Goal: Information Seeking & Learning: Learn about a topic

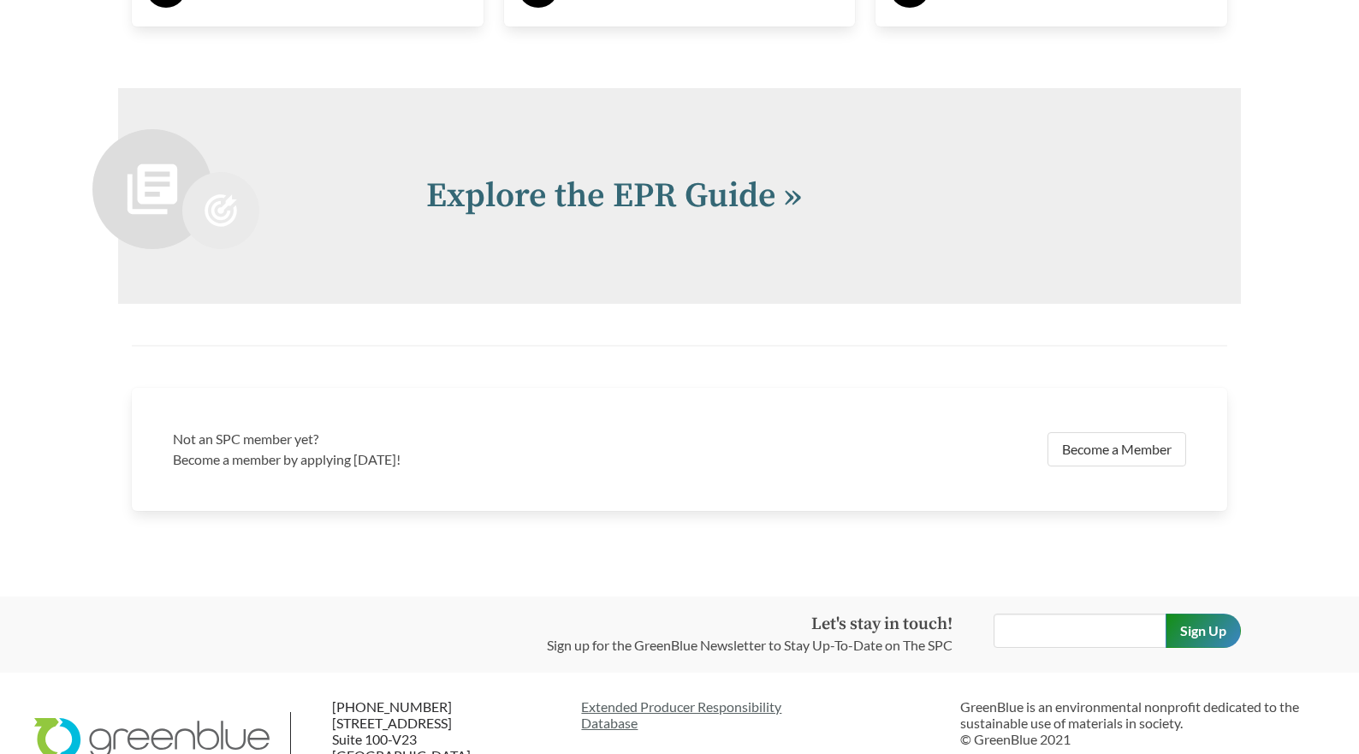
scroll to position [3734, 0]
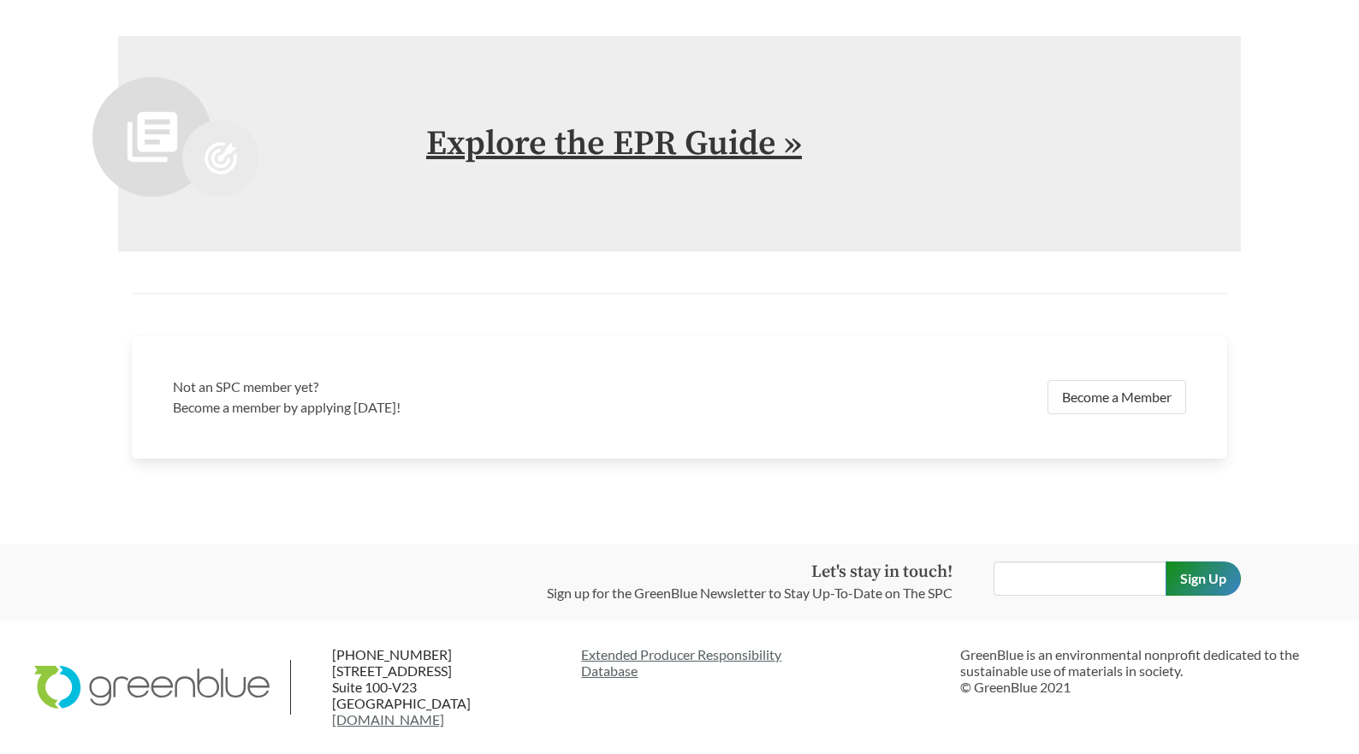
click at [609, 159] on link "Explore the EPR Guide »" at bounding box center [614, 143] width 376 height 43
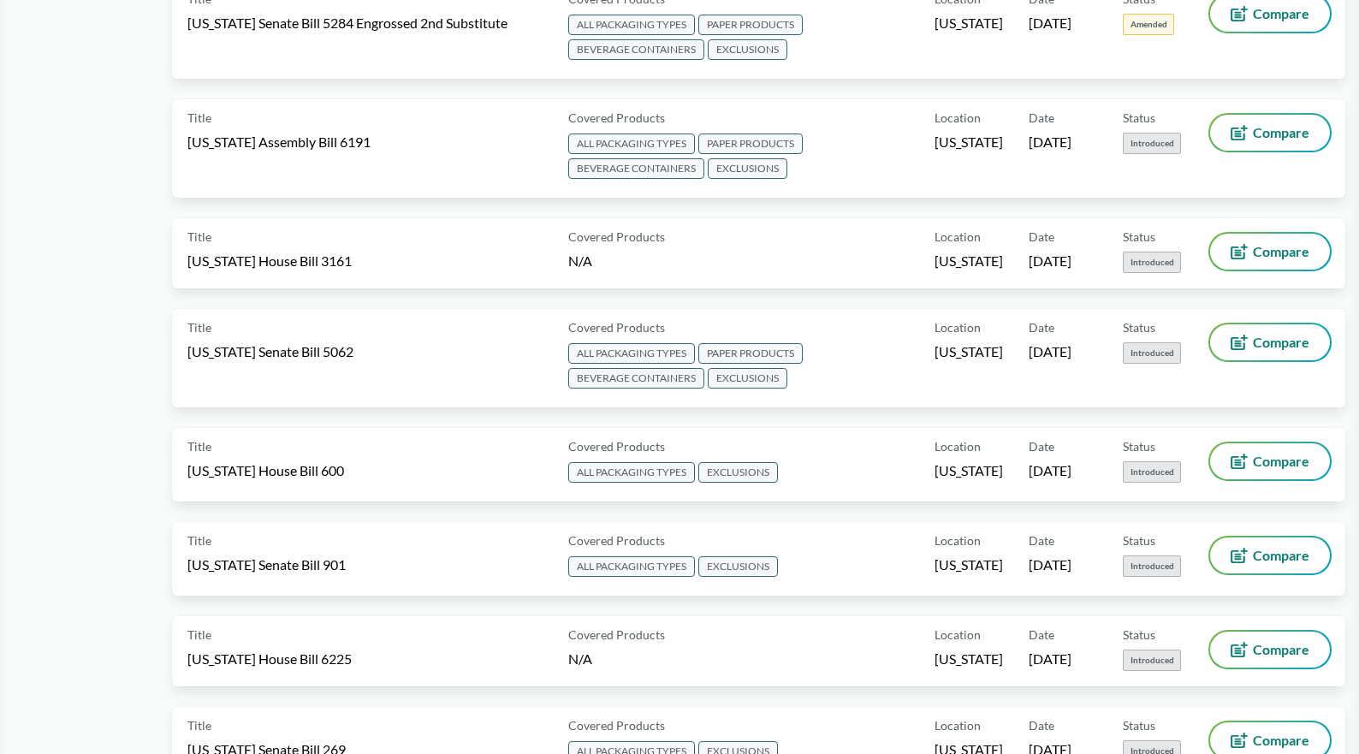
scroll to position [1198, 0]
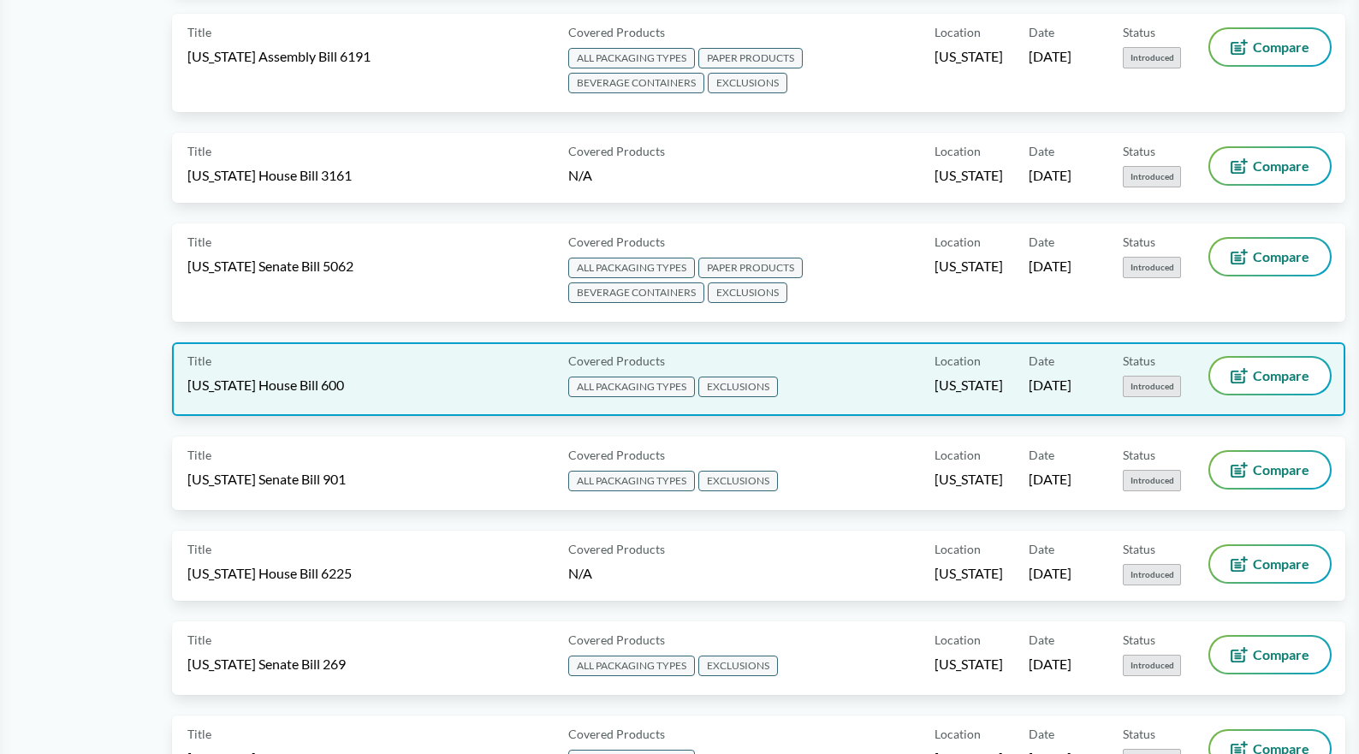
click at [489, 390] on div "Title [US_STATE] House Bill 600" at bounding box center [374, 379] width 374 height 43
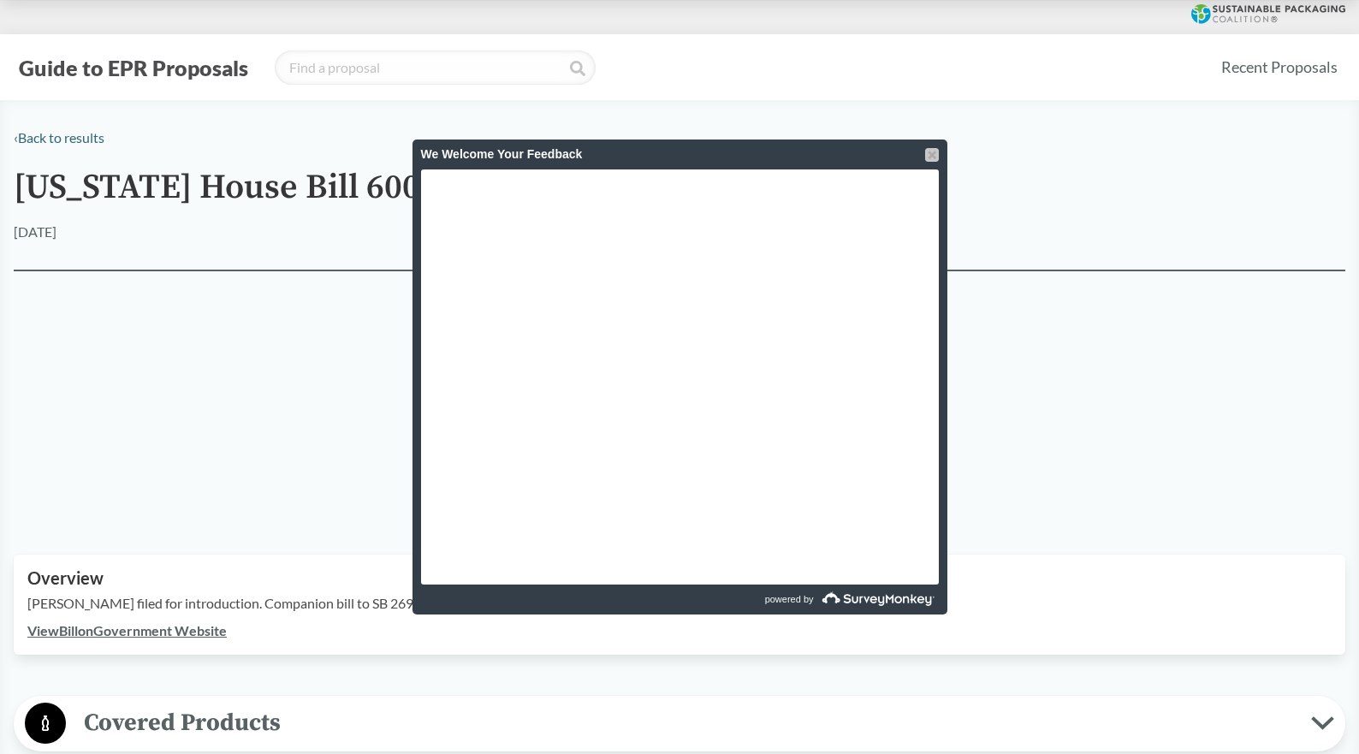
click at [936, 157] on div at bounding box center [932, 155] width 14 height 14
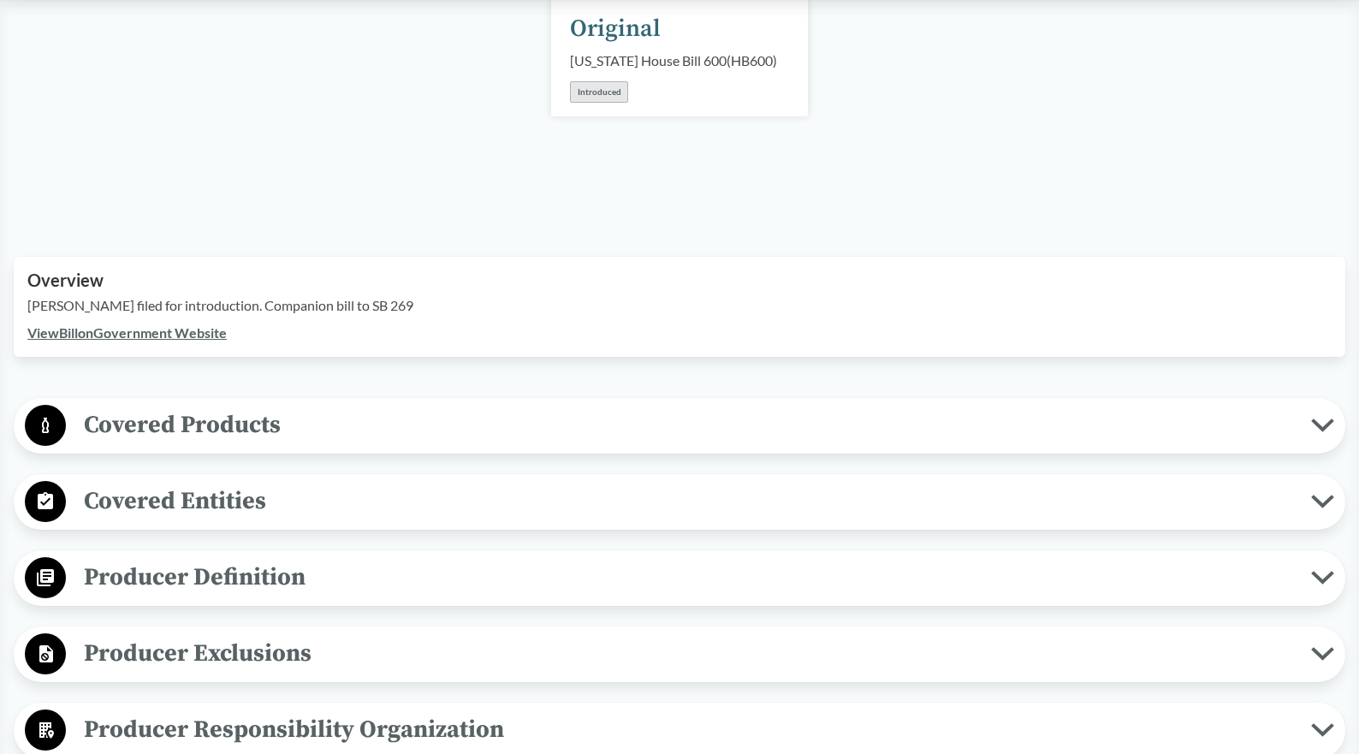
scroll to position [342, 0]
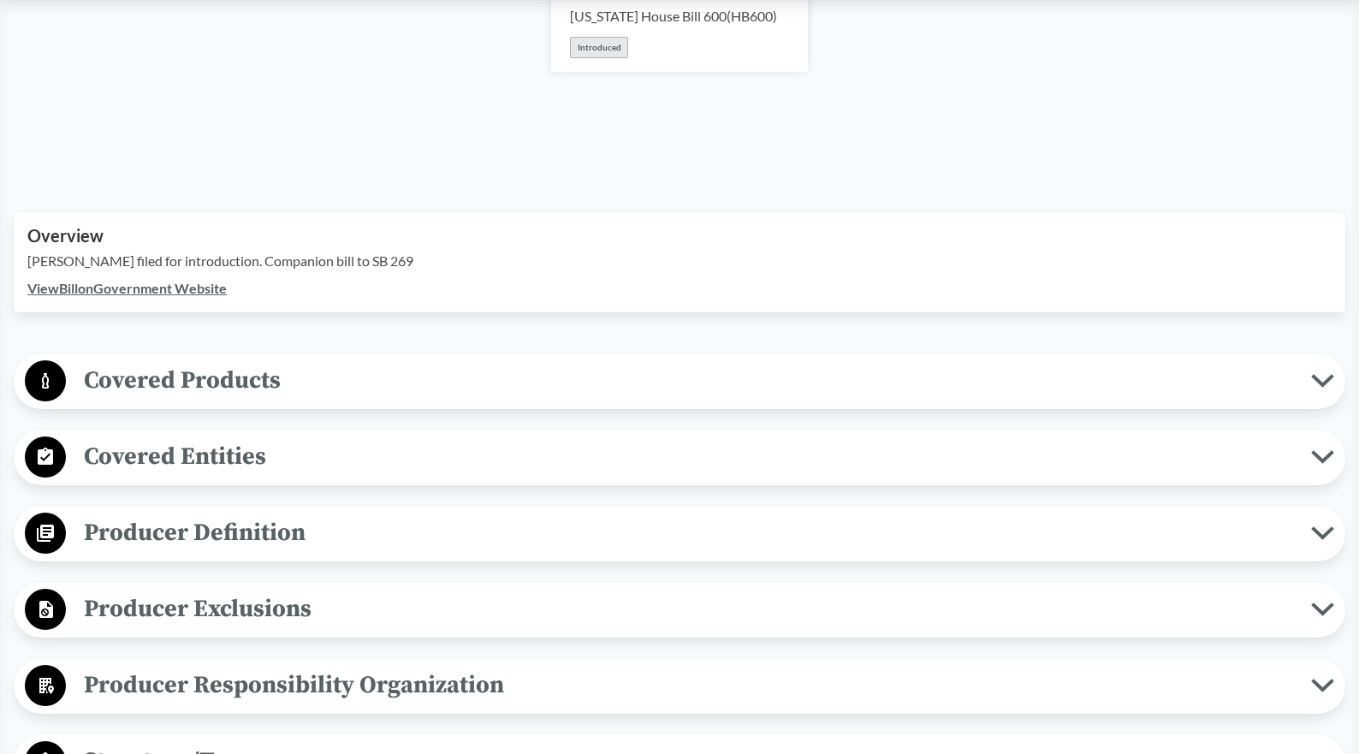
click at [193, 291] on link "View Bill on Government Website" at bounding box center [126, 288] width 199 height 16
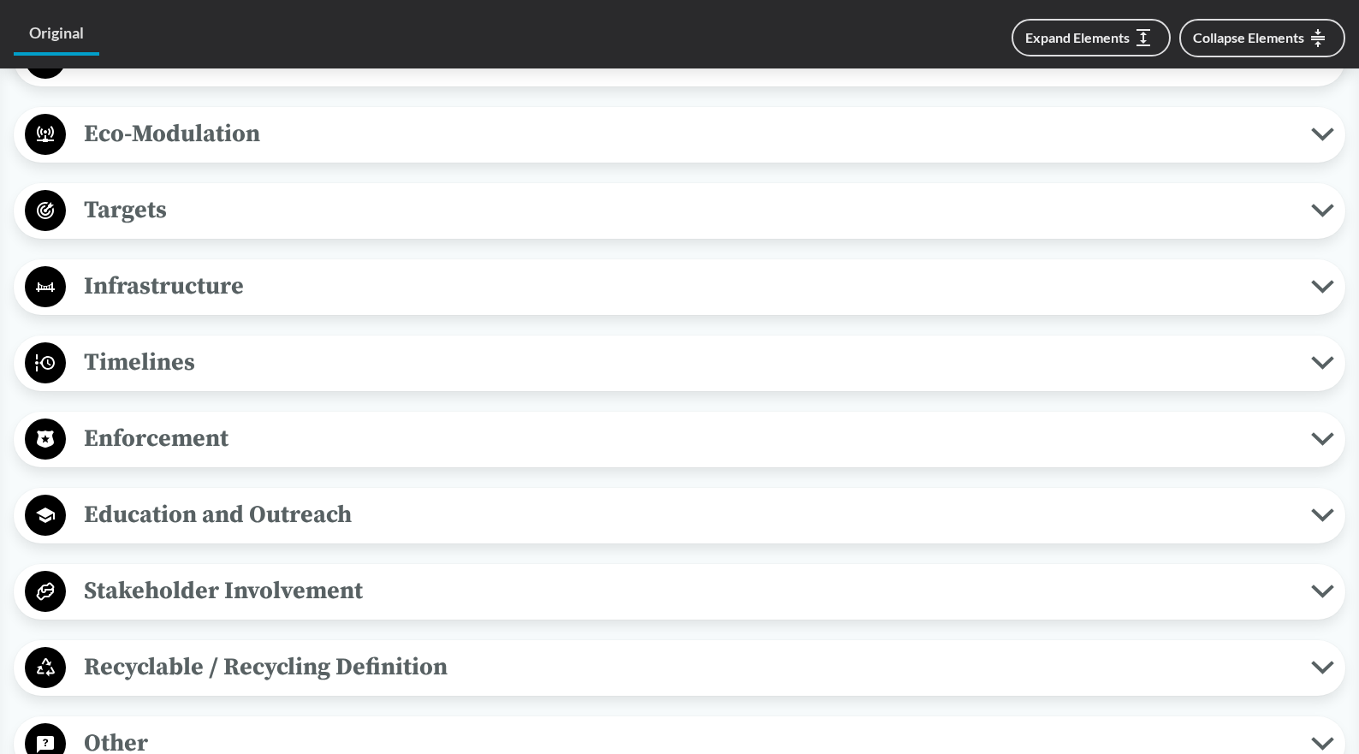
scroll to position [1284, 0]
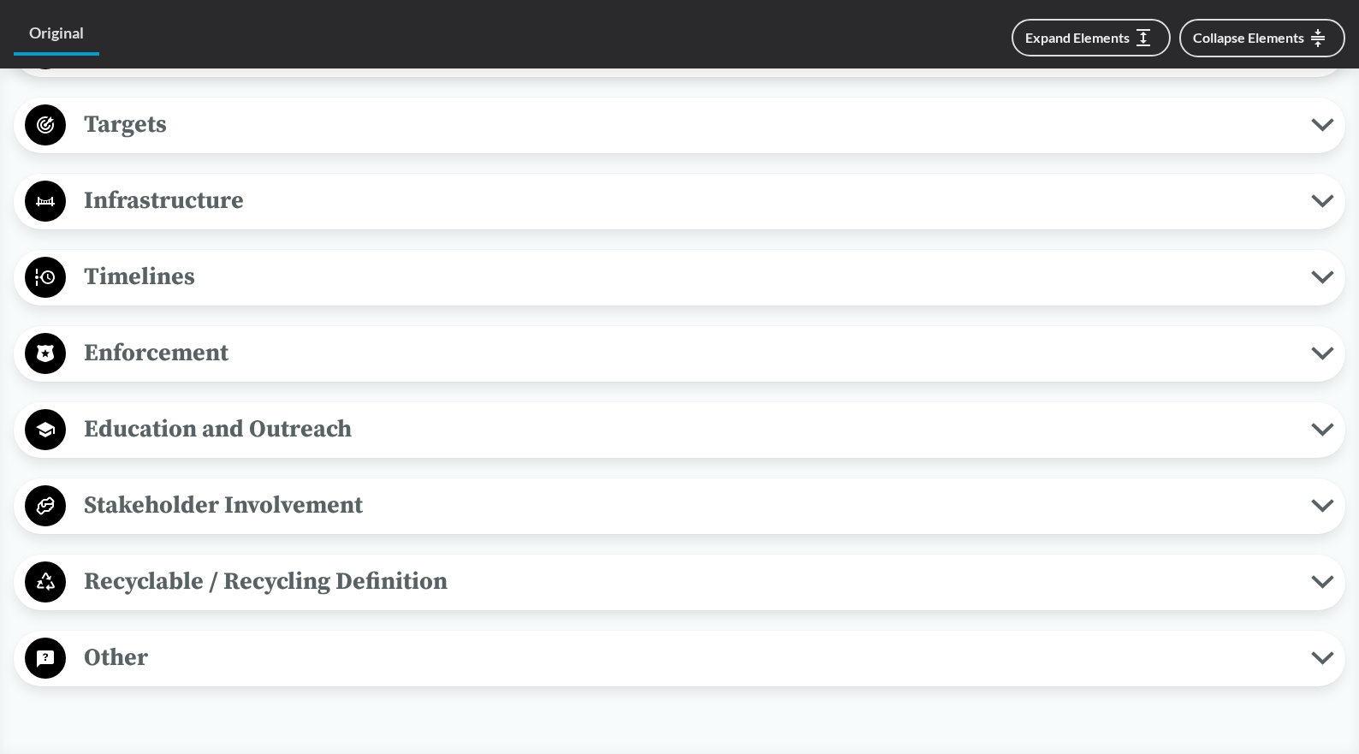
click at [138, 351] on span "Enforcement" at bounding box center [688, 353] width 1245 height 39
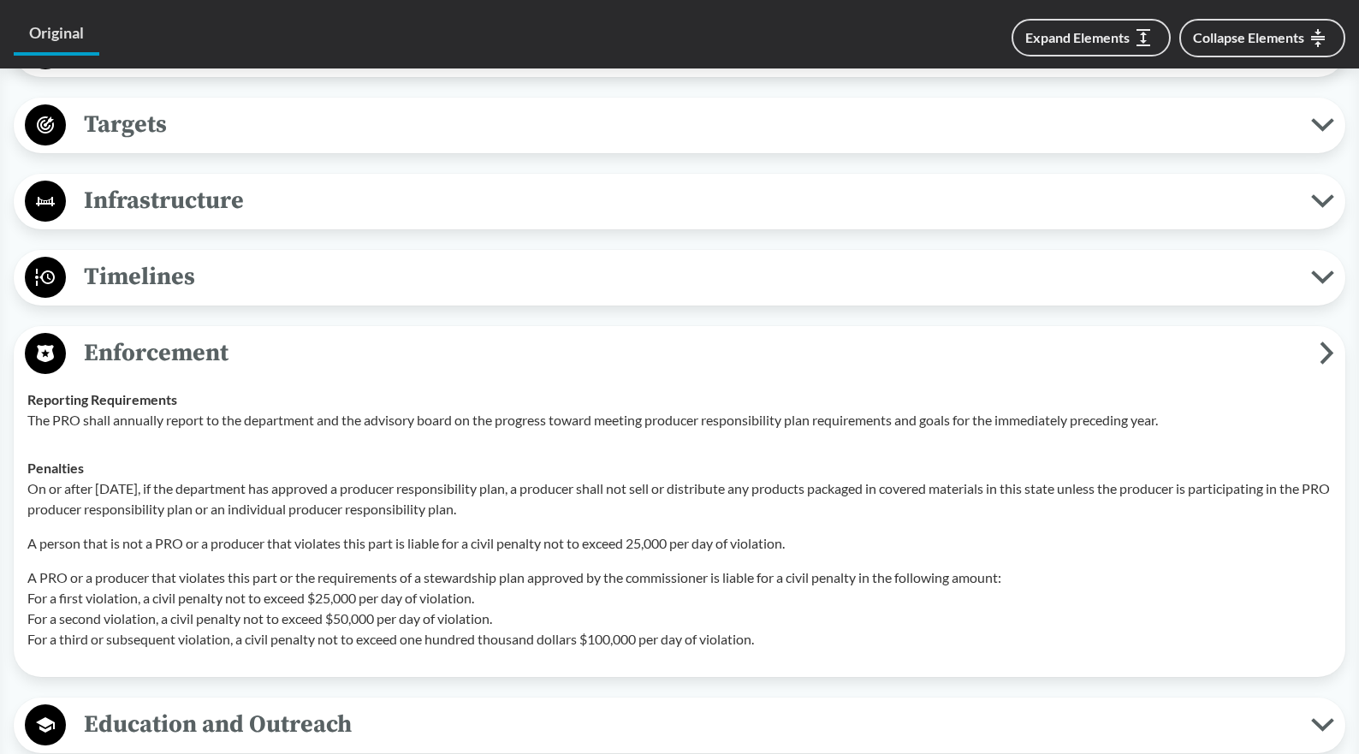
click at [142, 343] on span "Enforcement" at bounding box center [693, 353] width 1254 height 39
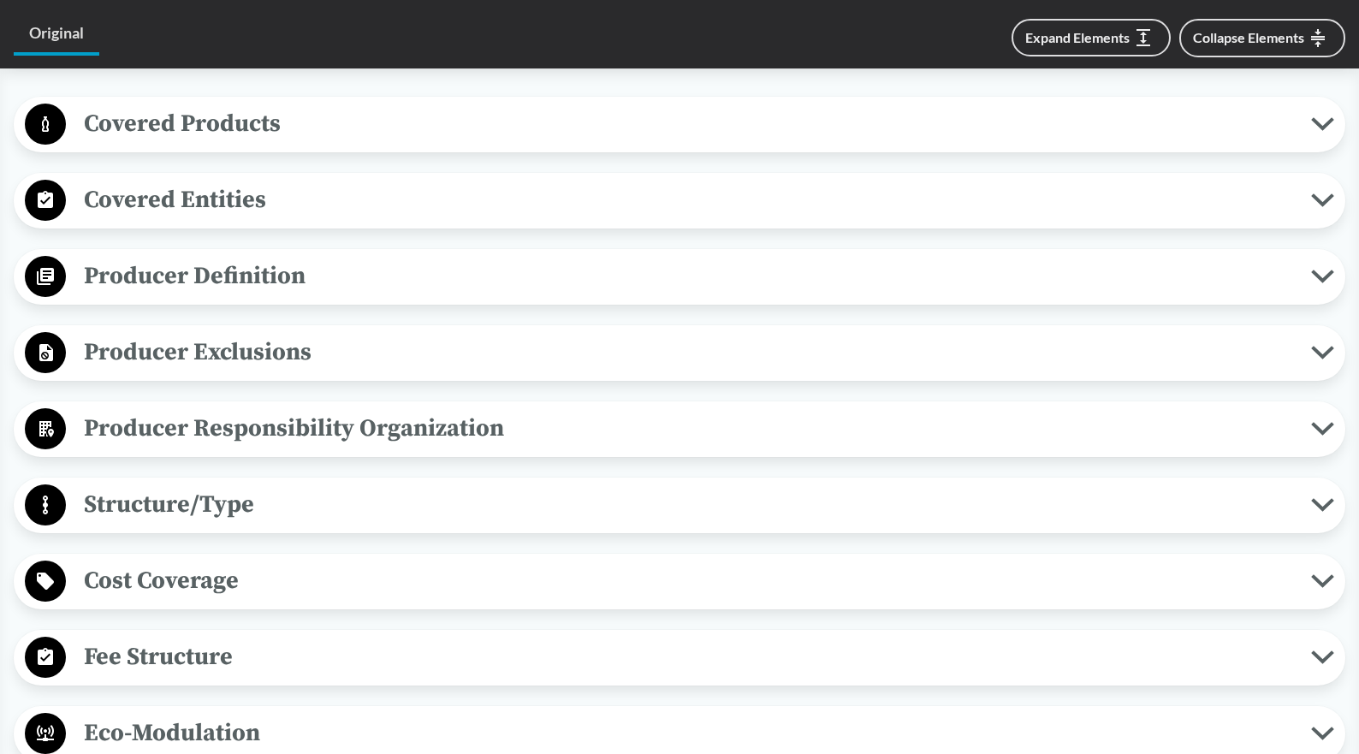
scroll to position [513, 0]
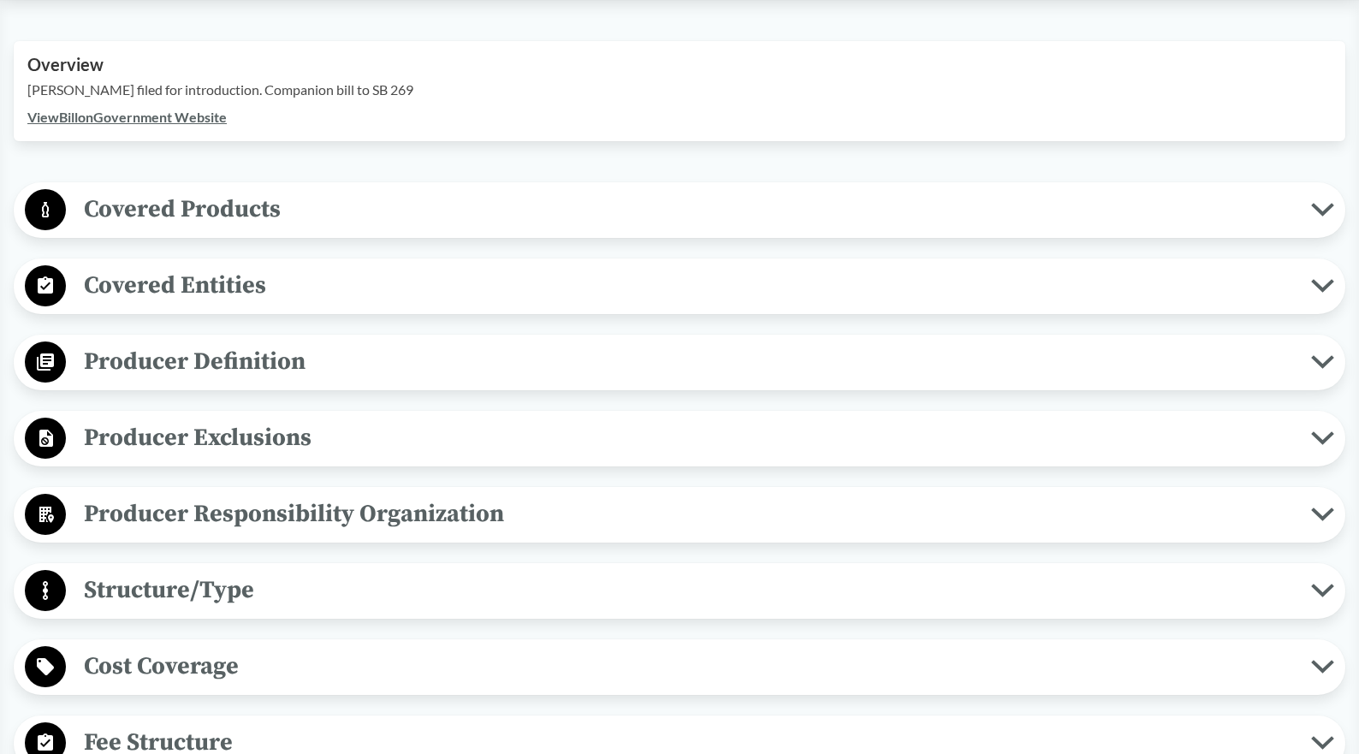
click at [231, 215] on span "Covered Products" at bounding box center [688, 209] width 1245 height 39
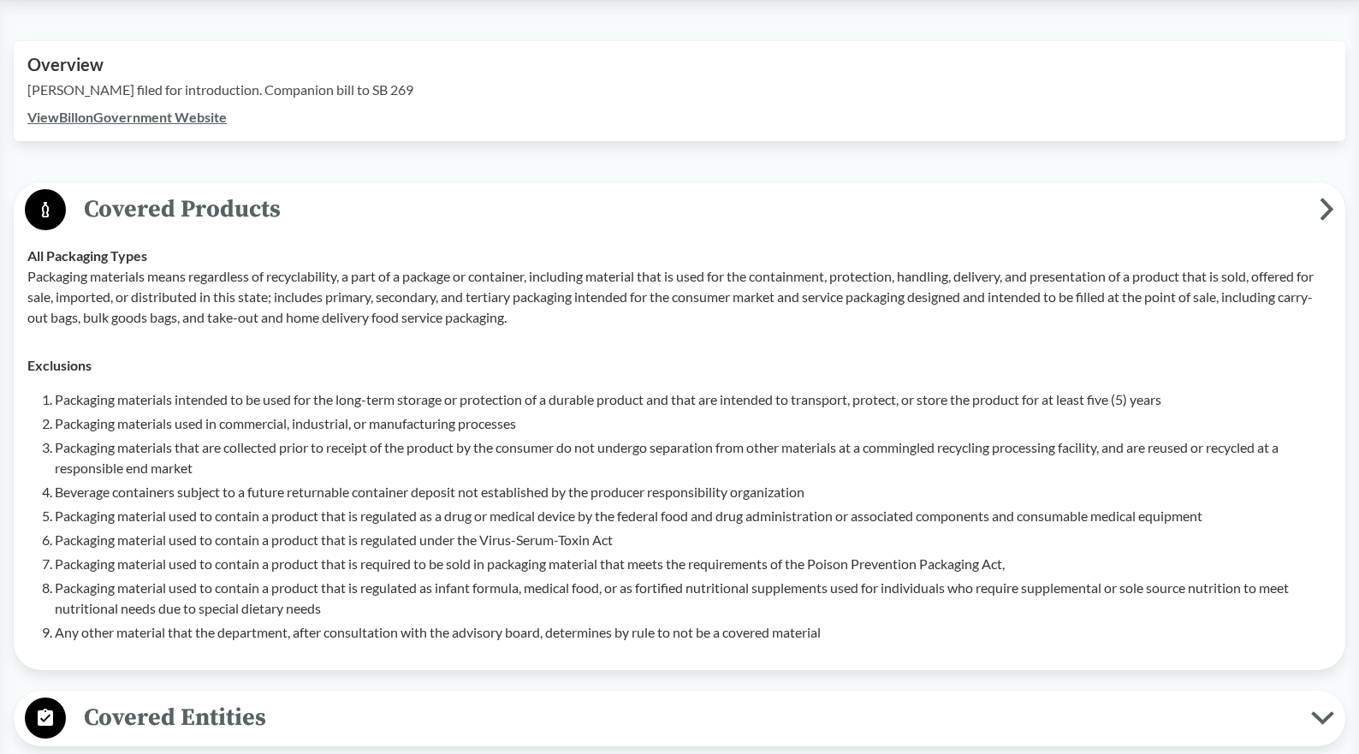
click at [1320, 209] on icon at bounding box center [1326, 209] width 15 height 23
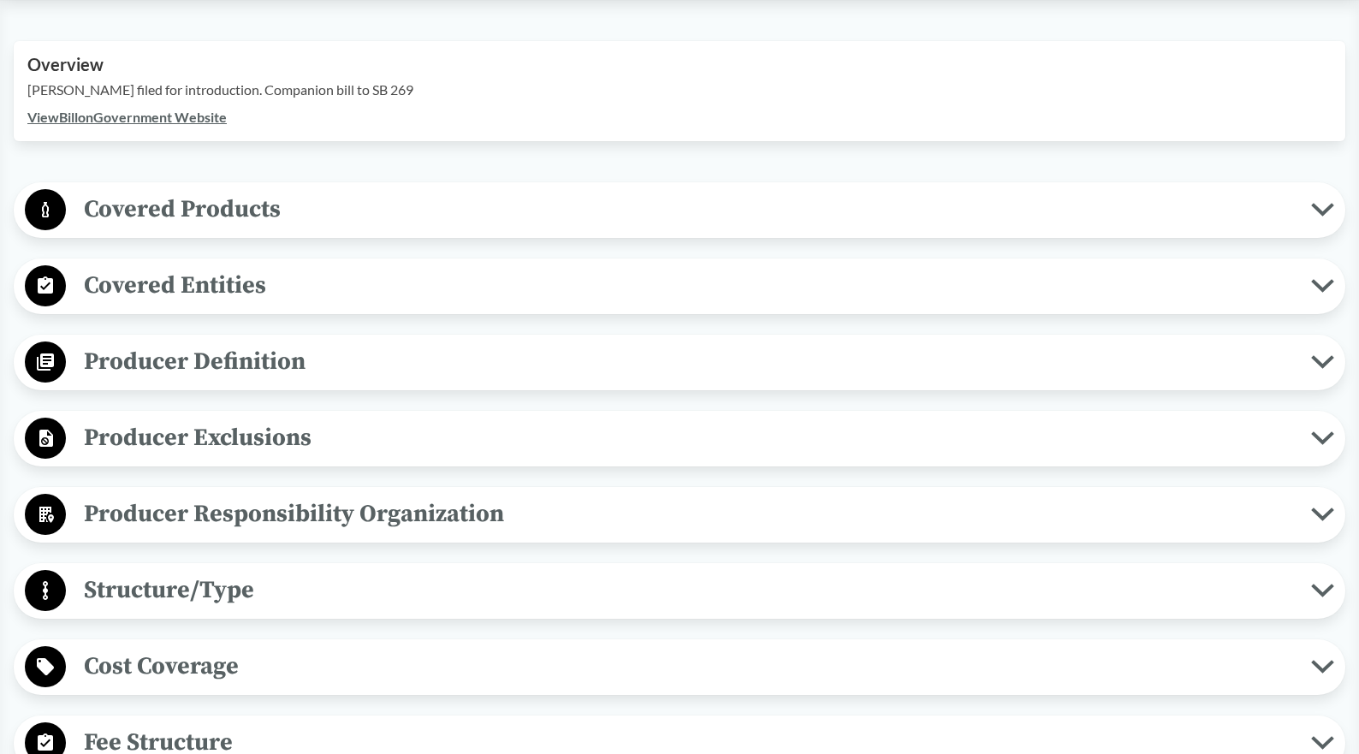
click at [173, 279] on span "Covered Entities" at bounding box center [688, 285] width 1245 height 39
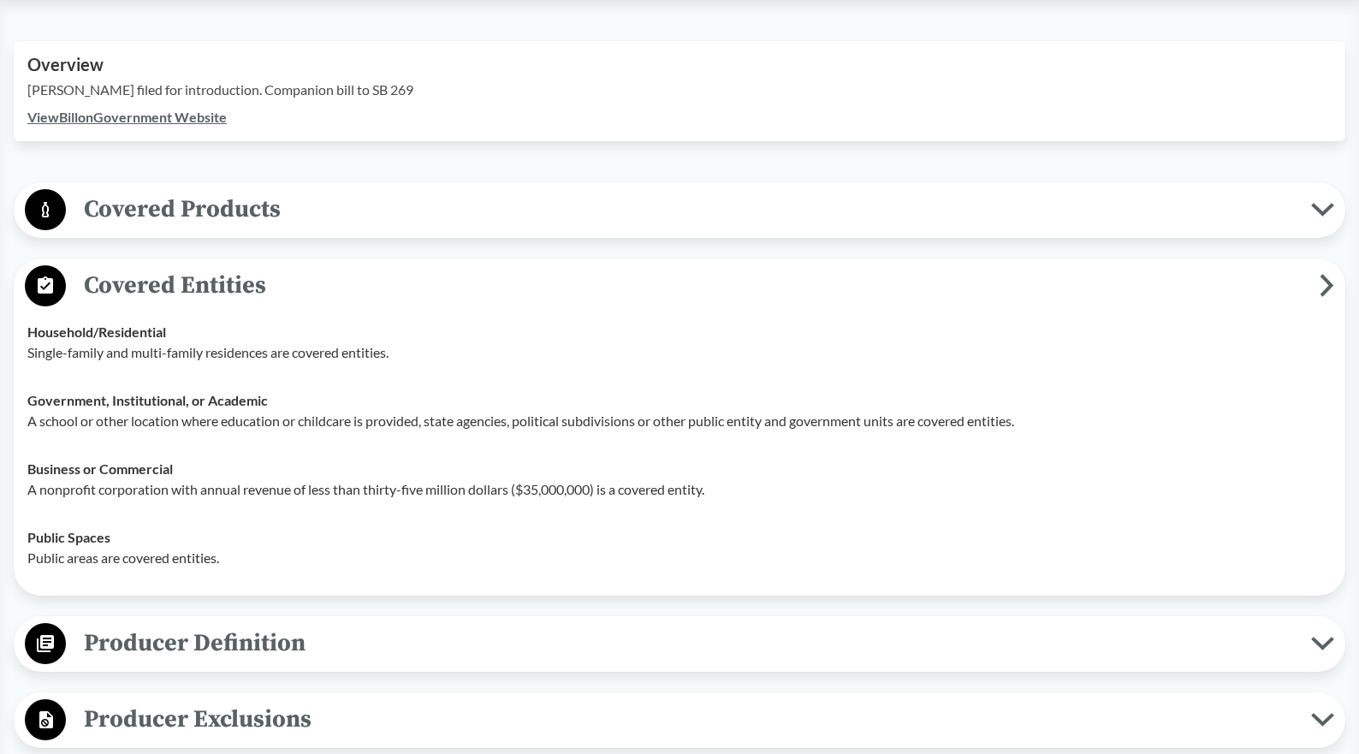
click at [173, 279] on span "Covered Entities" at bounding box center [693, 285] width 1254 height 39
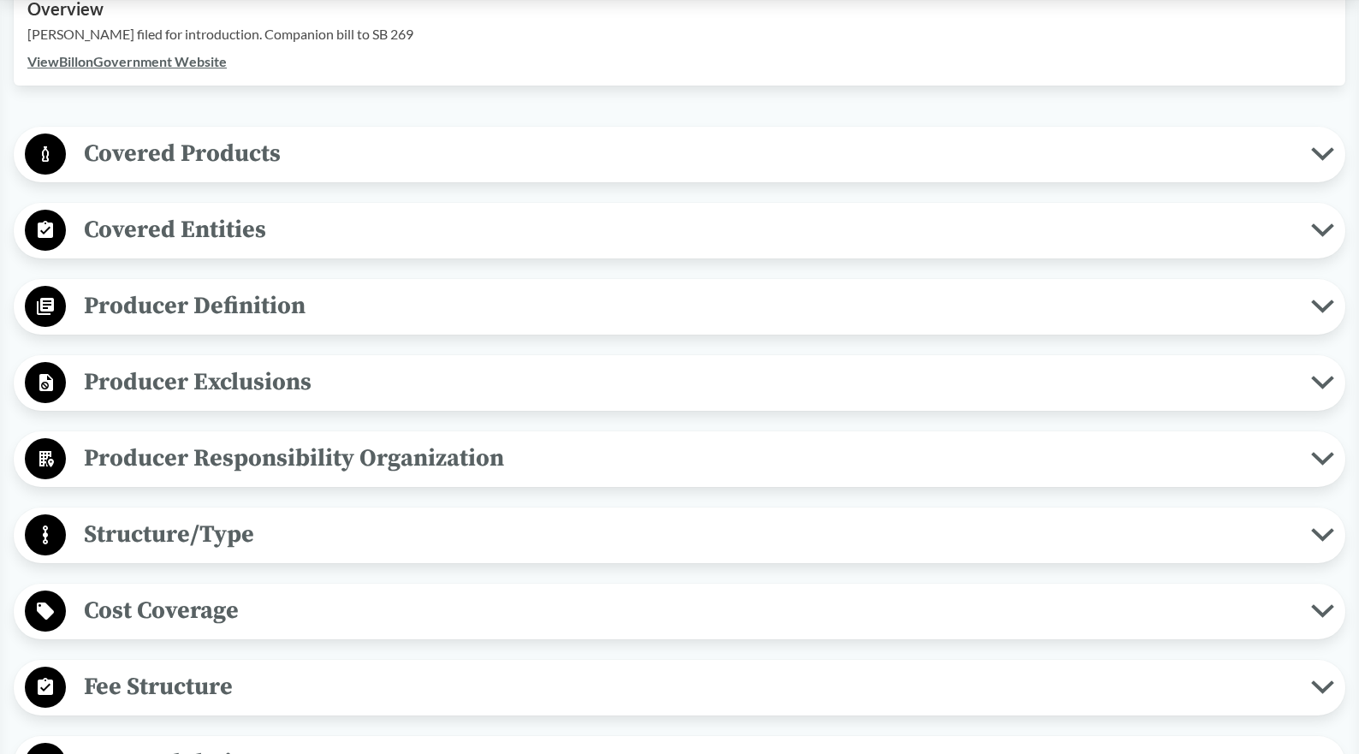
scroll to position [599, 0]
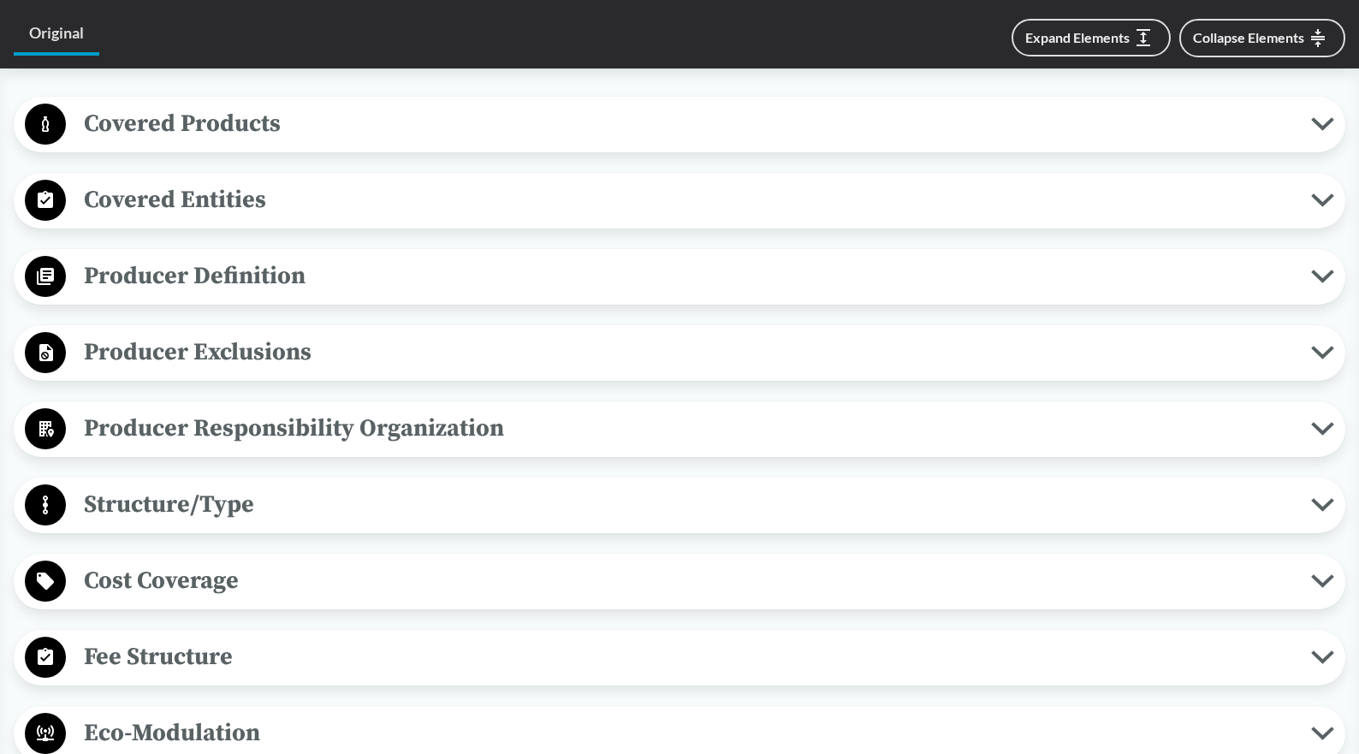
click at [232, 277] on span "Producer Definition" at bounding box center [688, 276] width 1245 height 39
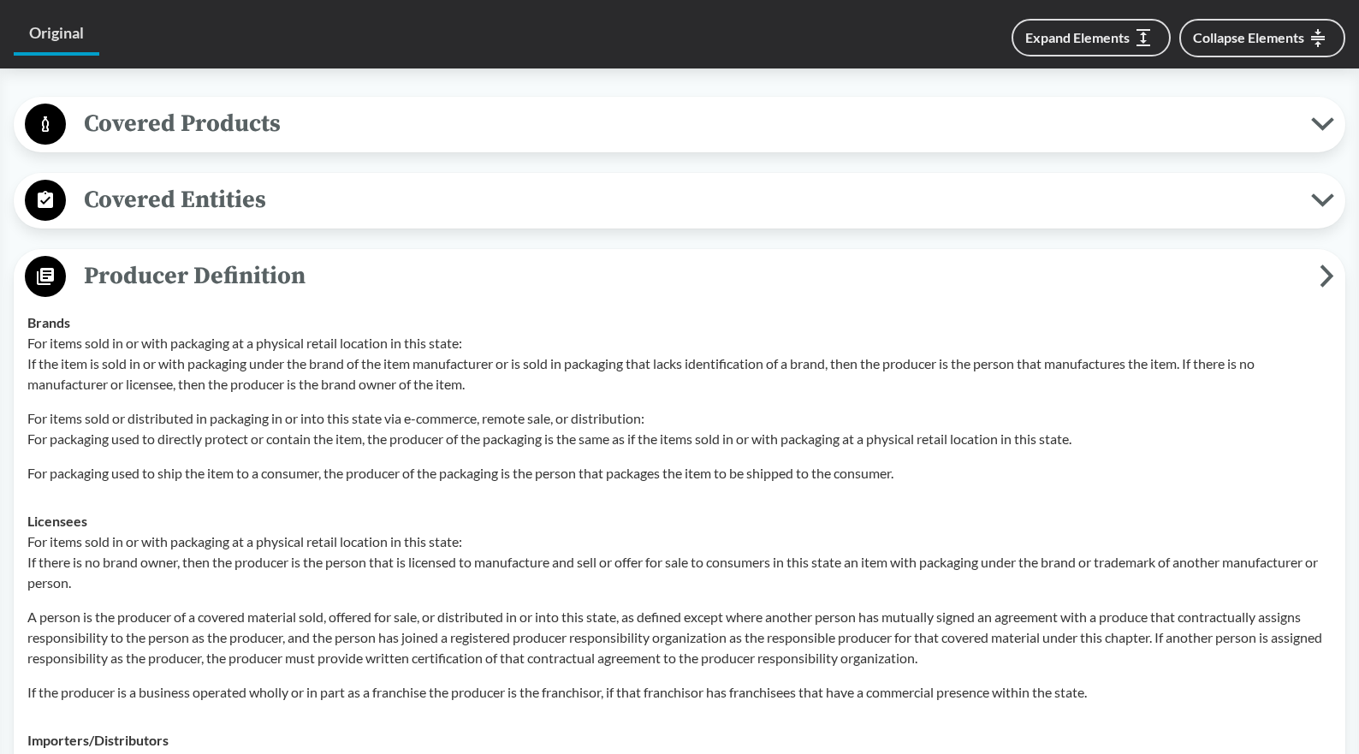
click at [199, 270] on span "Producer Definition" at bounding box center [693, 276] width 1254 height 39
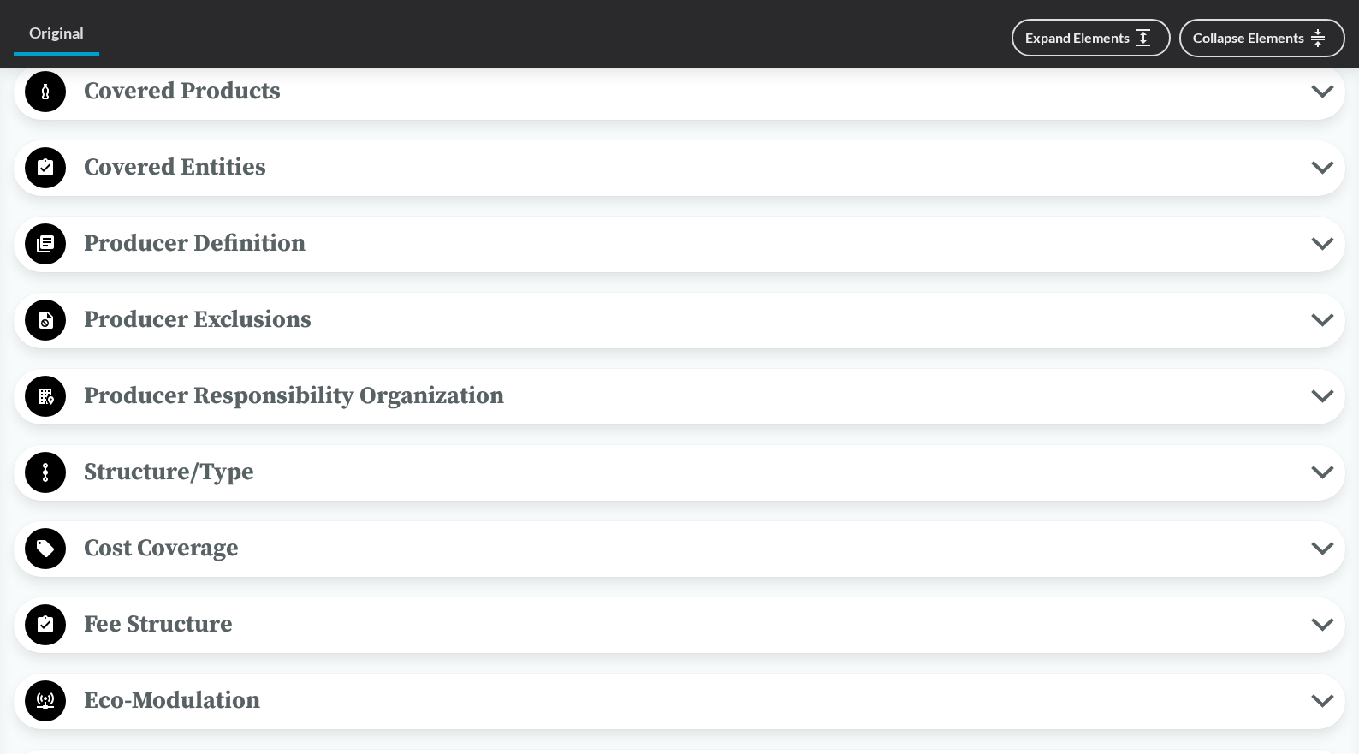
scroll to position [685, 0]
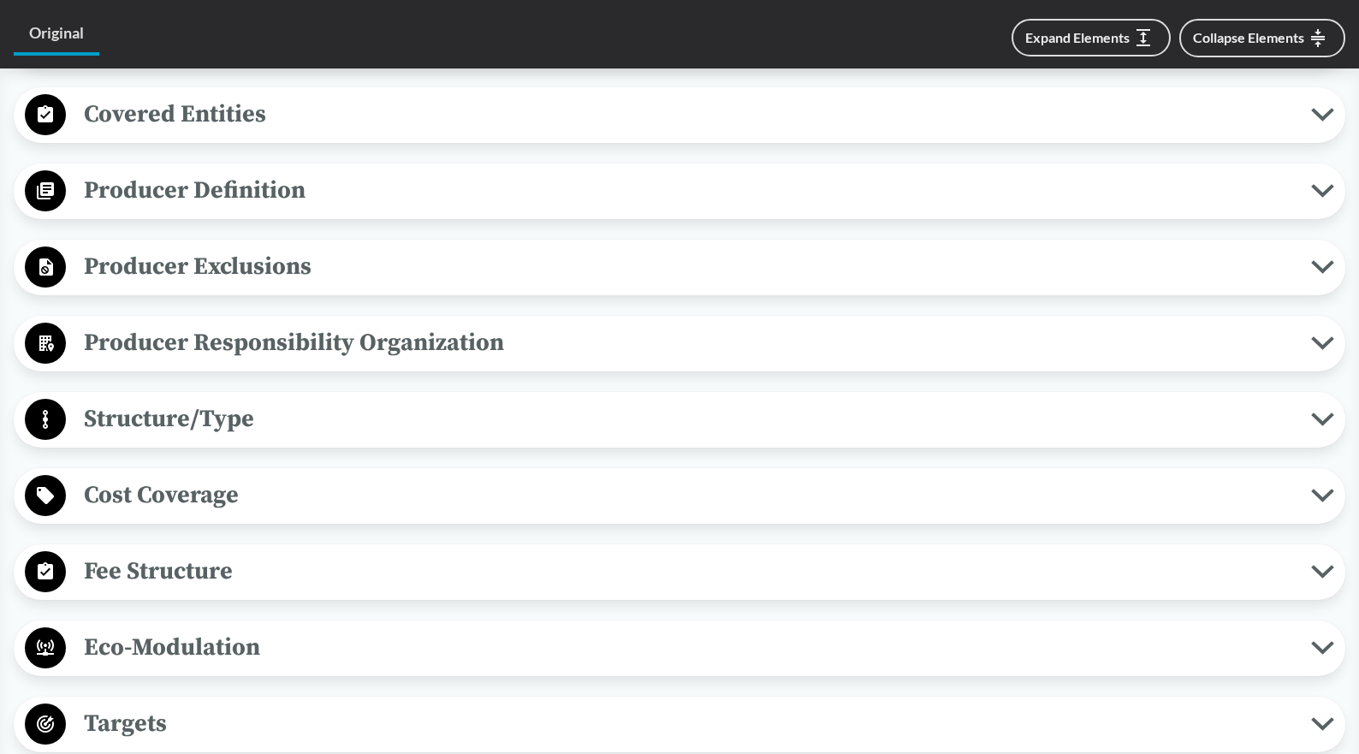
click at [254, 262] on span "Producer Exclusions" at bounding box center [688, 266] width 1245 height 39
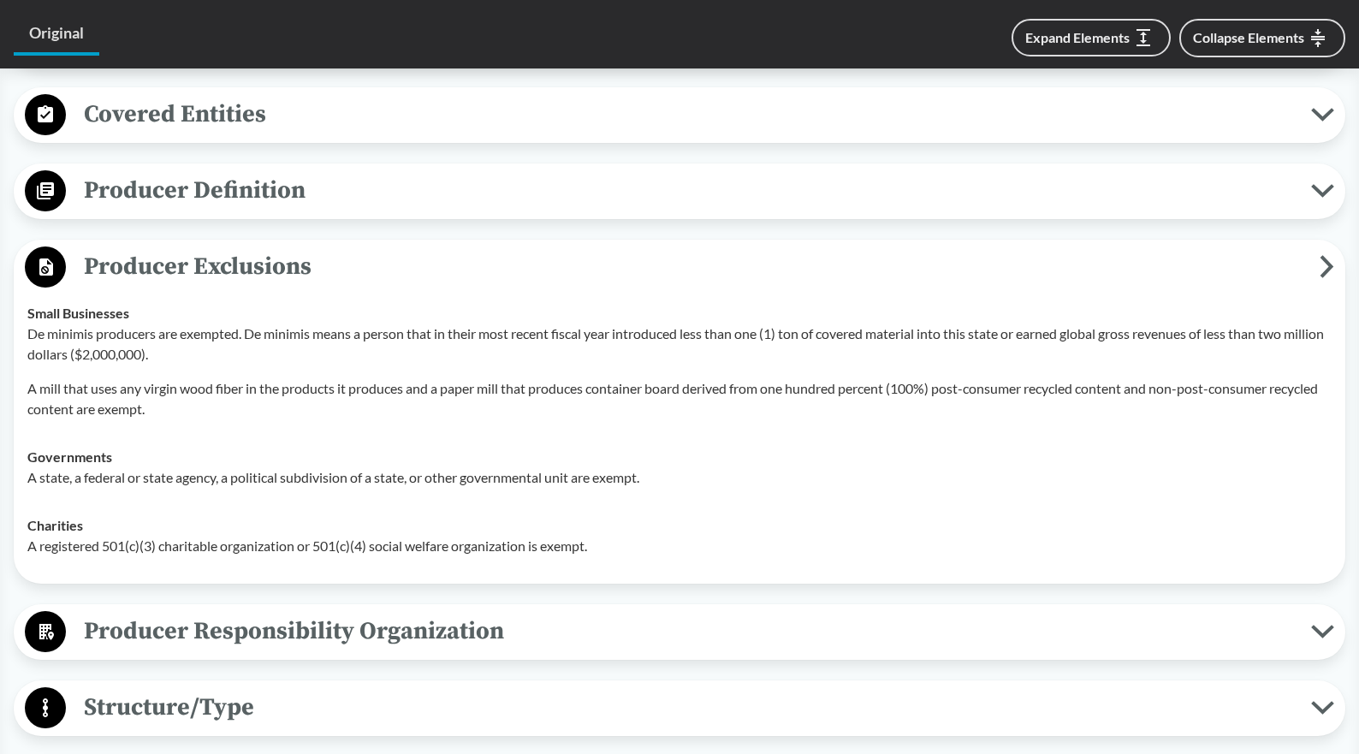
click at [254, 262] on span "Producer Exclusions" at bounding box center [693, 266] width 1254 height 39
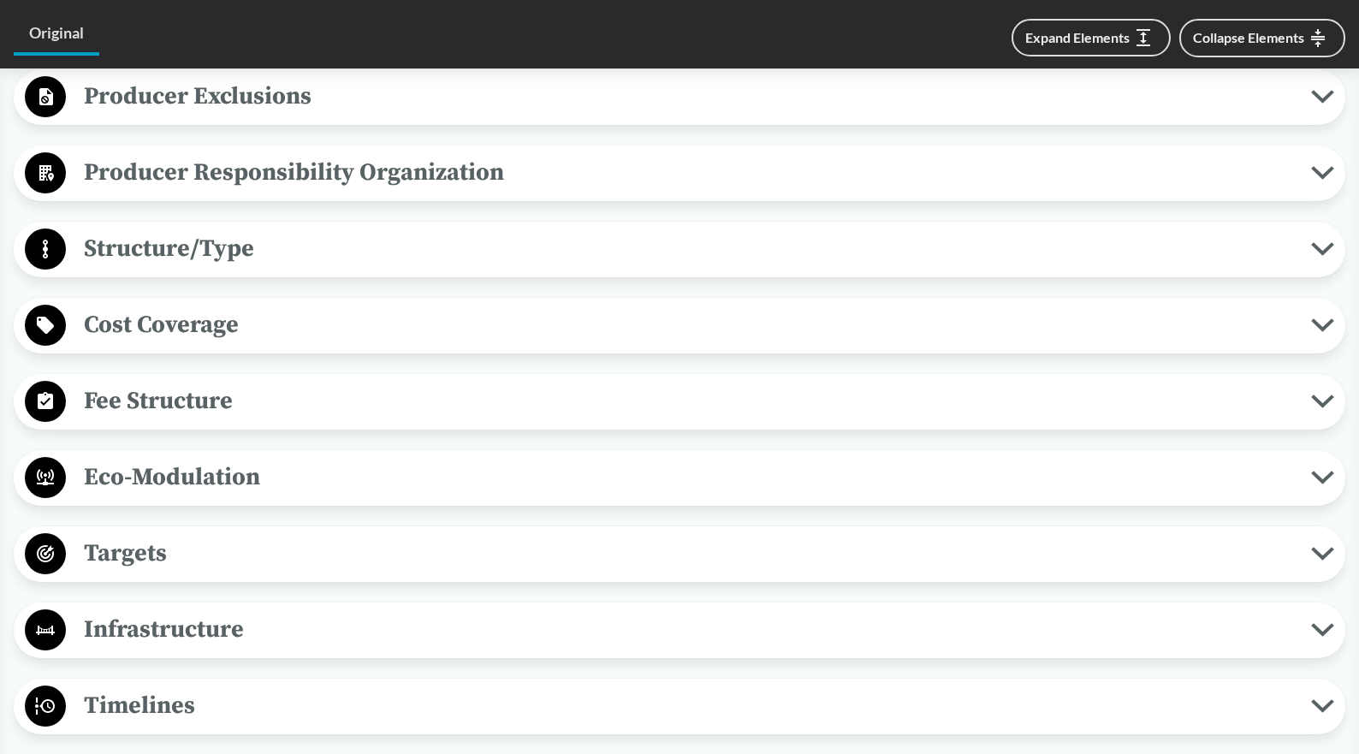
scroll to position [856, 0]
click at [390, 164] on span "Producer Responsibility Organization" at bounding box center [688, 171] width 1245 height 39
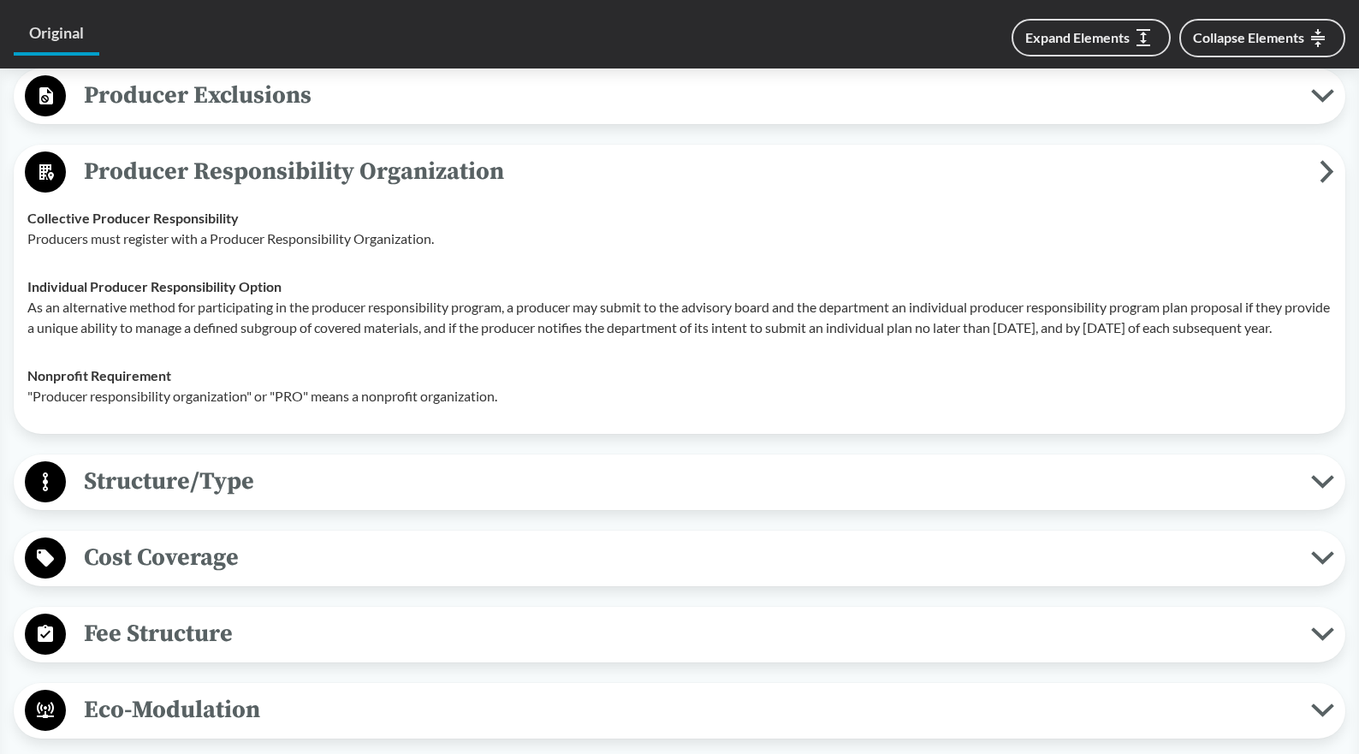
click at [1331, 167] on icon at bounding box center [1326, 171] width 15 height 23
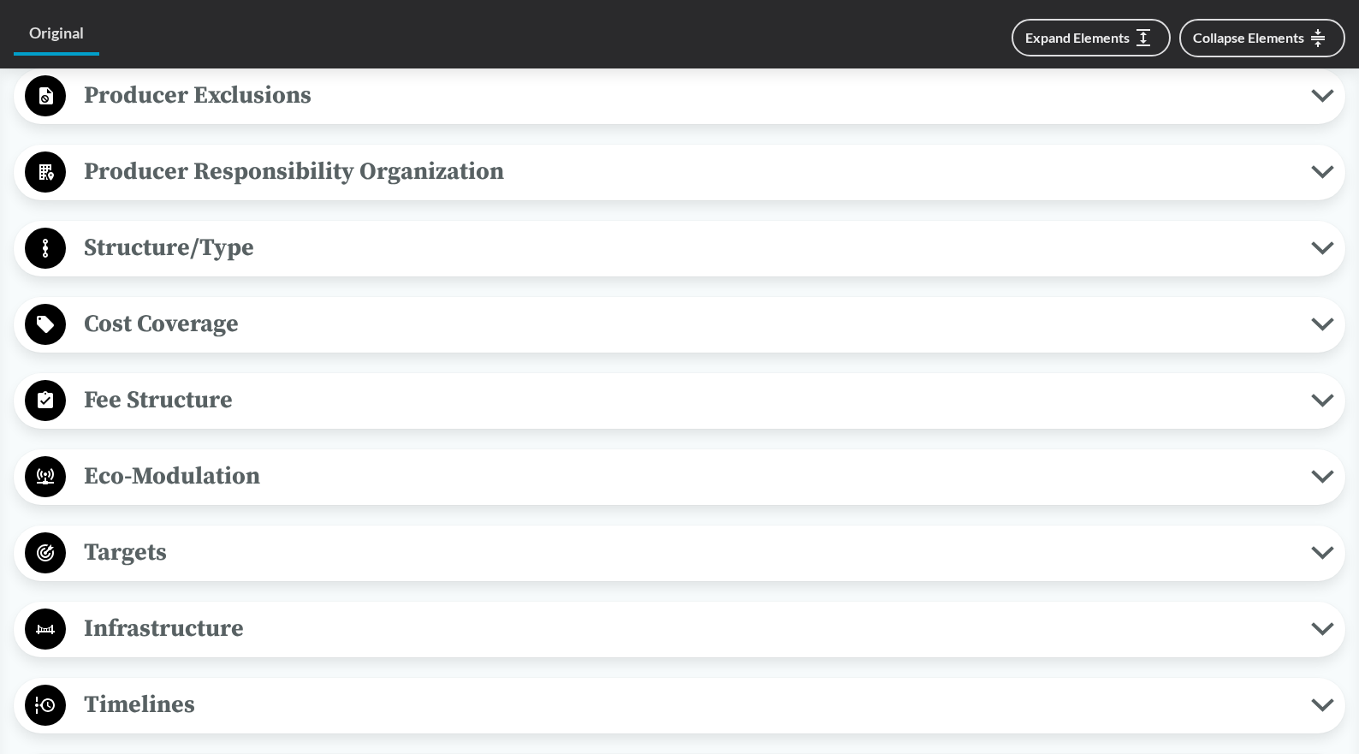
click at [194, 247] on span "Structure/Type" at bounding box center [688, 247] width 1245 height 39
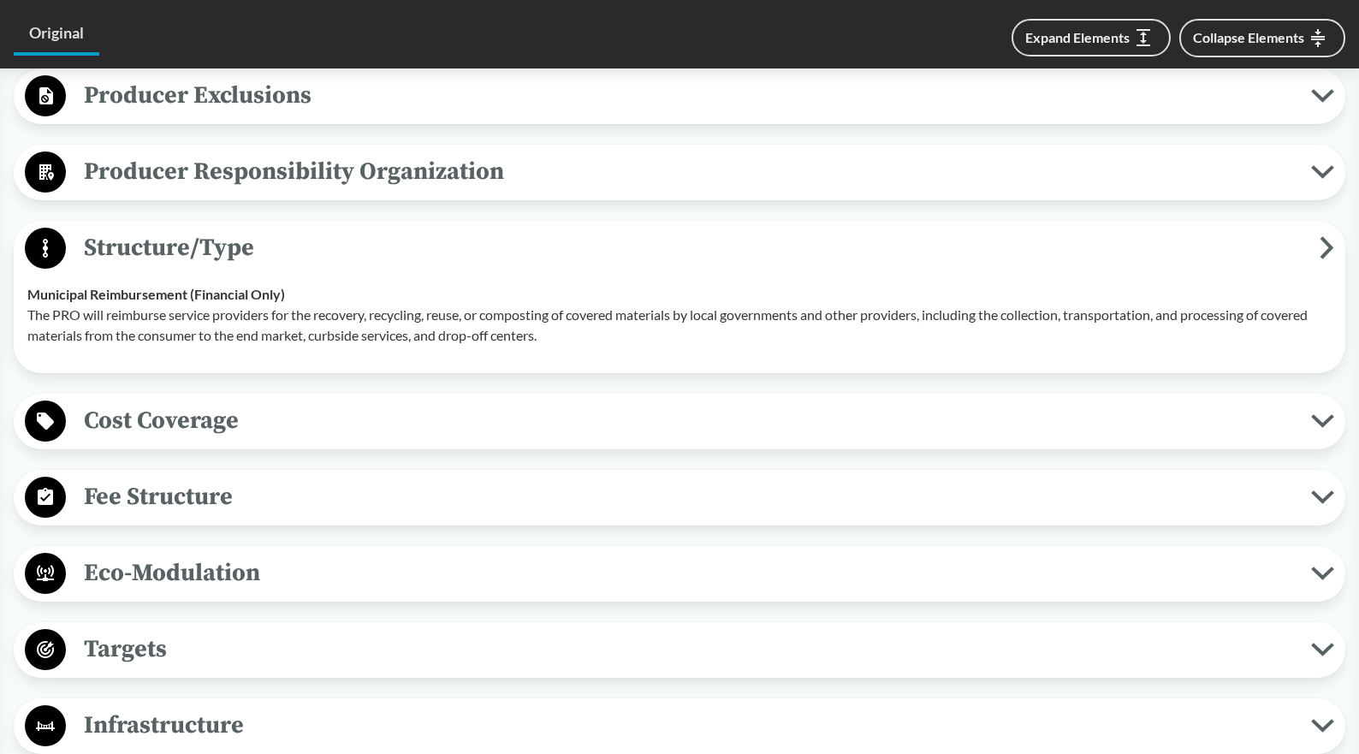
click at [194, 247] on span "Structure/Type" at bounding box center [693, 247] width 1254 height 39
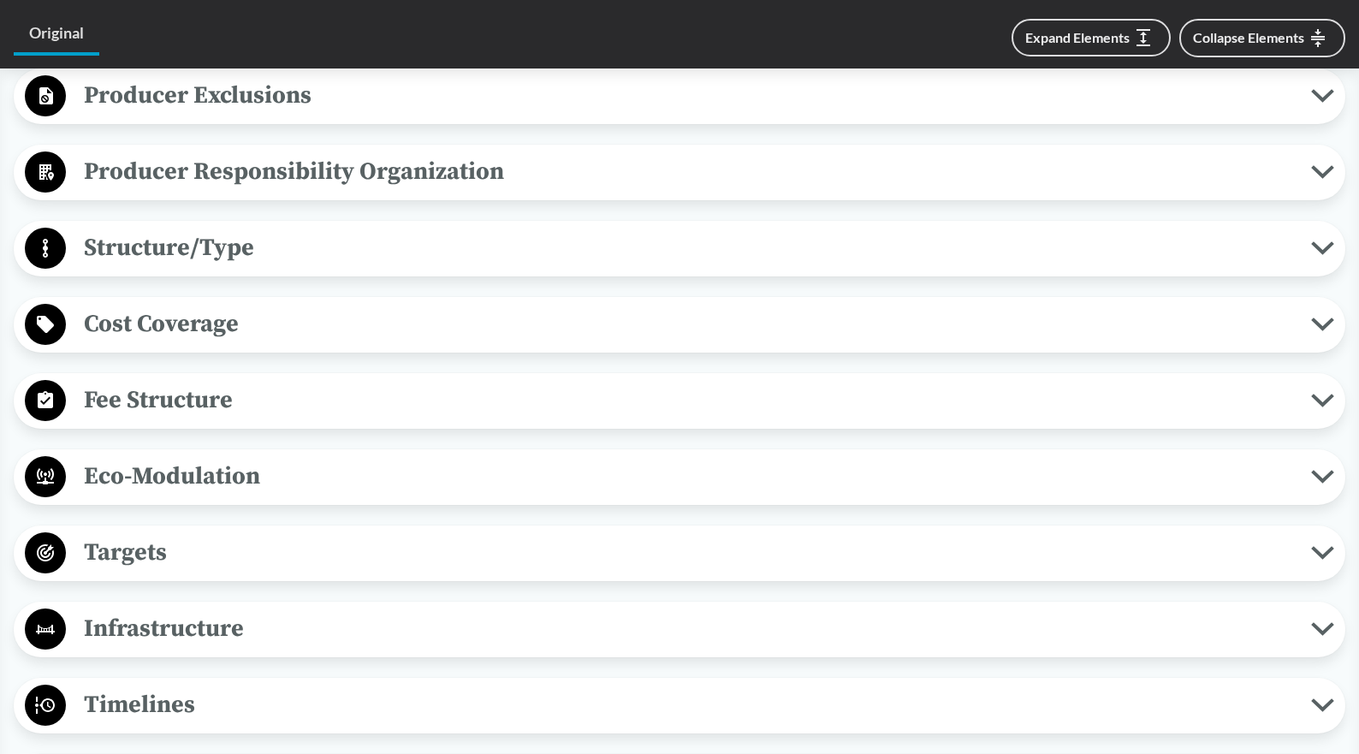
click at [193, 310] on span "Cost Coverage" at bounding box center [688, 324] width 1245 height 39
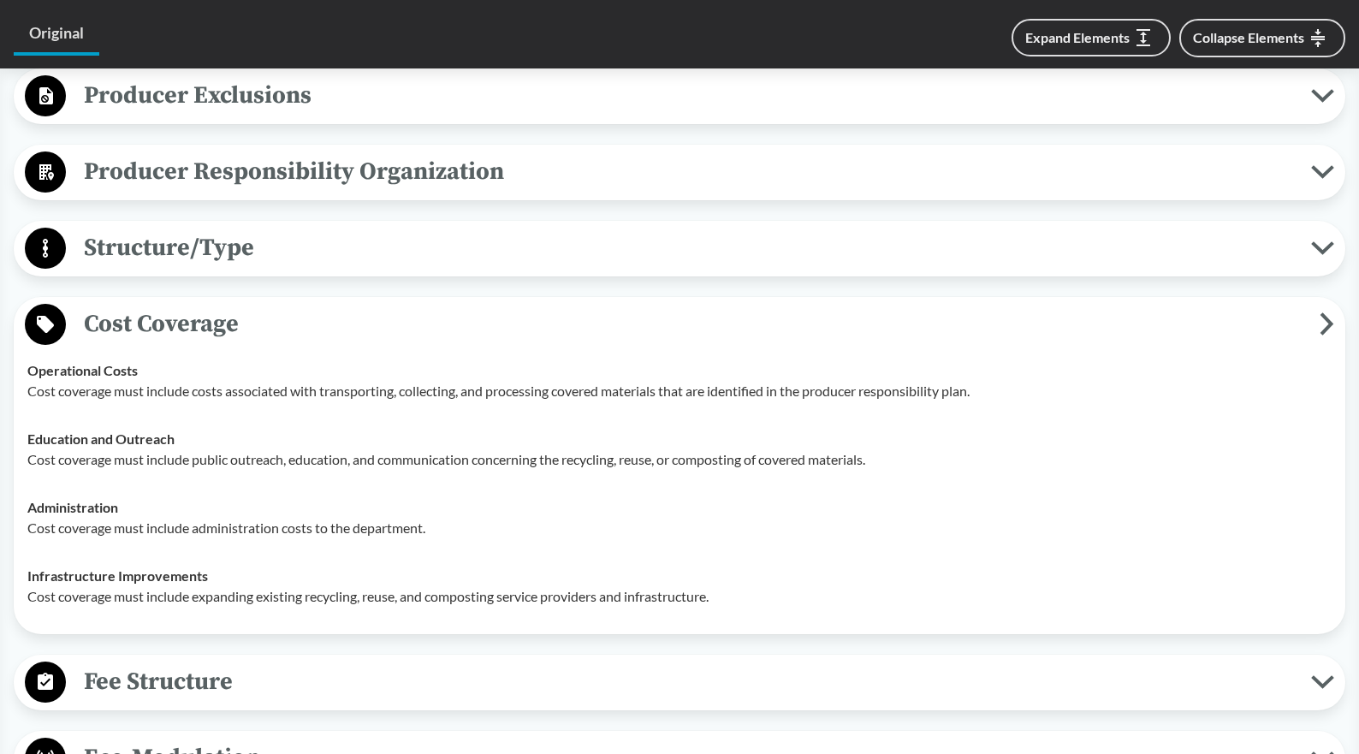
click at [193, 310] on span "Cost Coverage" at bounding box center [693, 324] width 1254 height 39
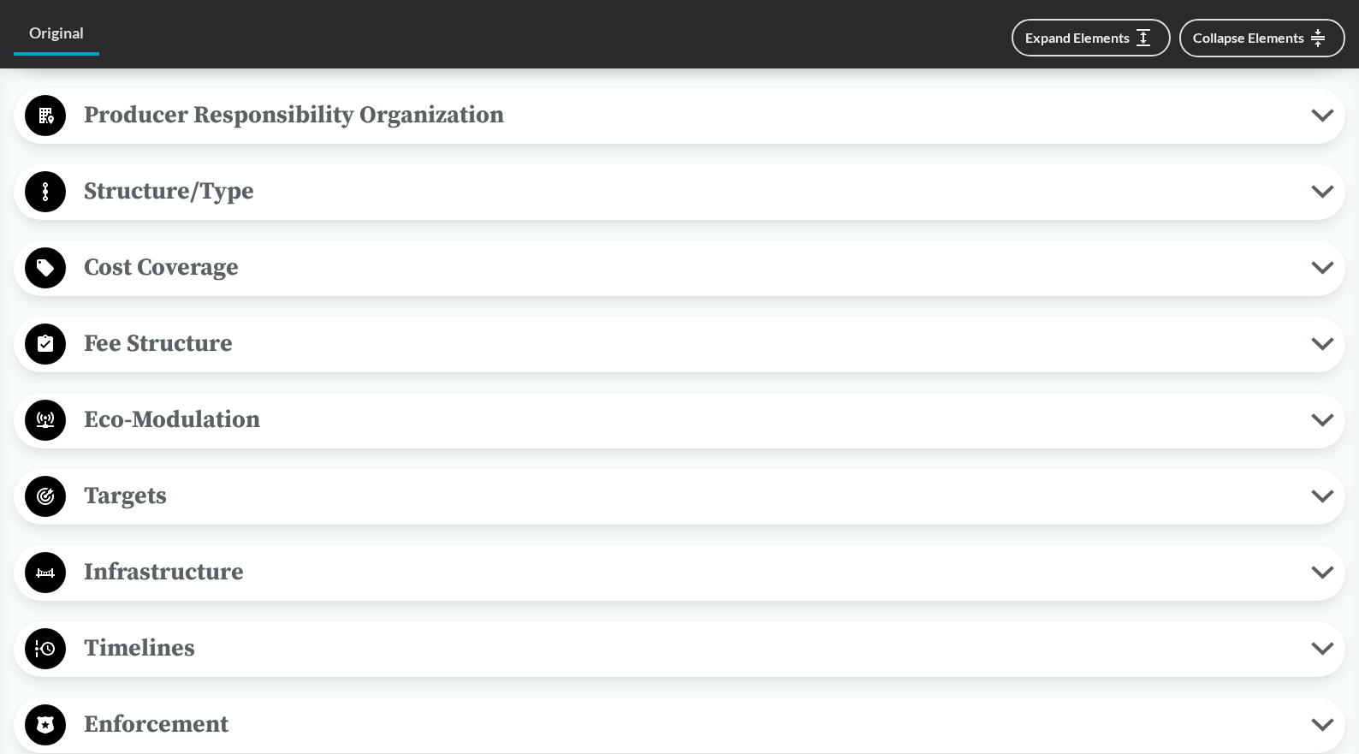
scroll to position [1027, 0]
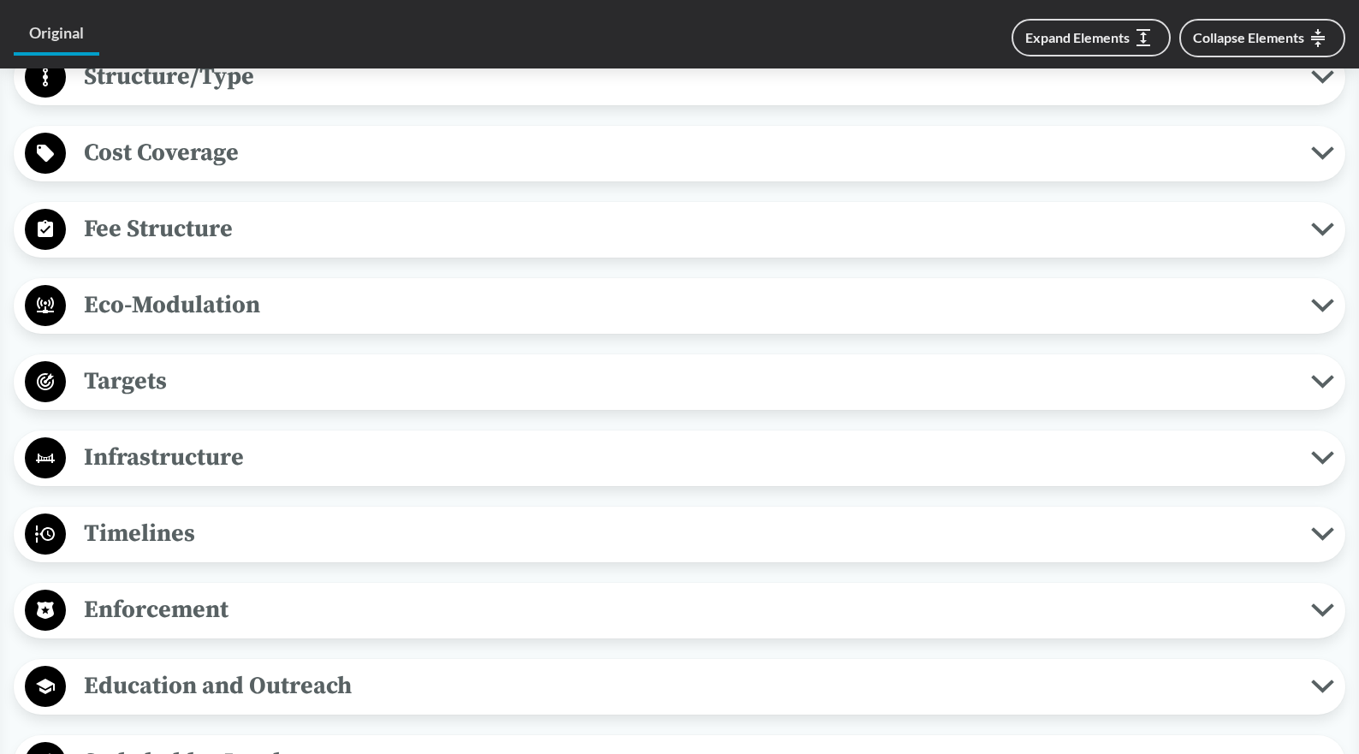
click at [204, 229] on span "Fee Structure" at bounding box center [688, 229] width 1245 height 39
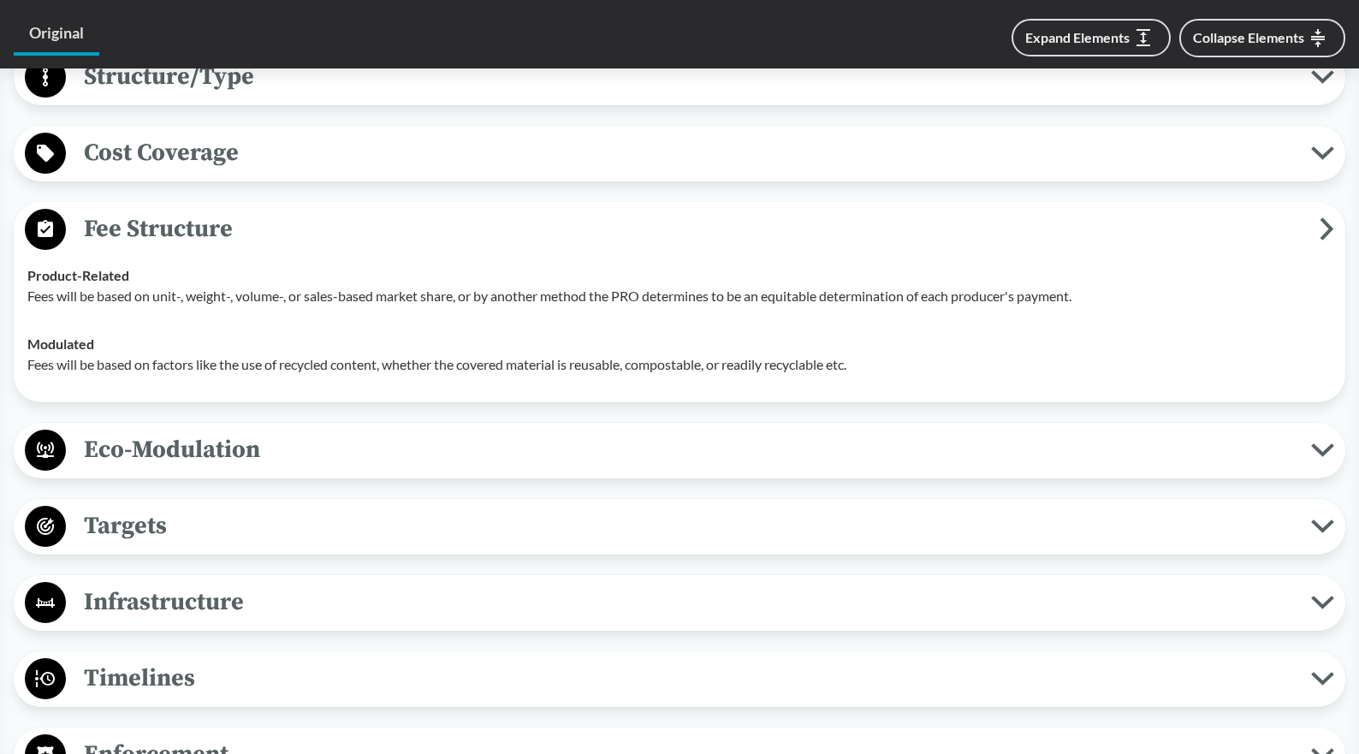
click at [204, 229] on span "Fee Structure" at bounding box center [693, 229] width 1254 height 39
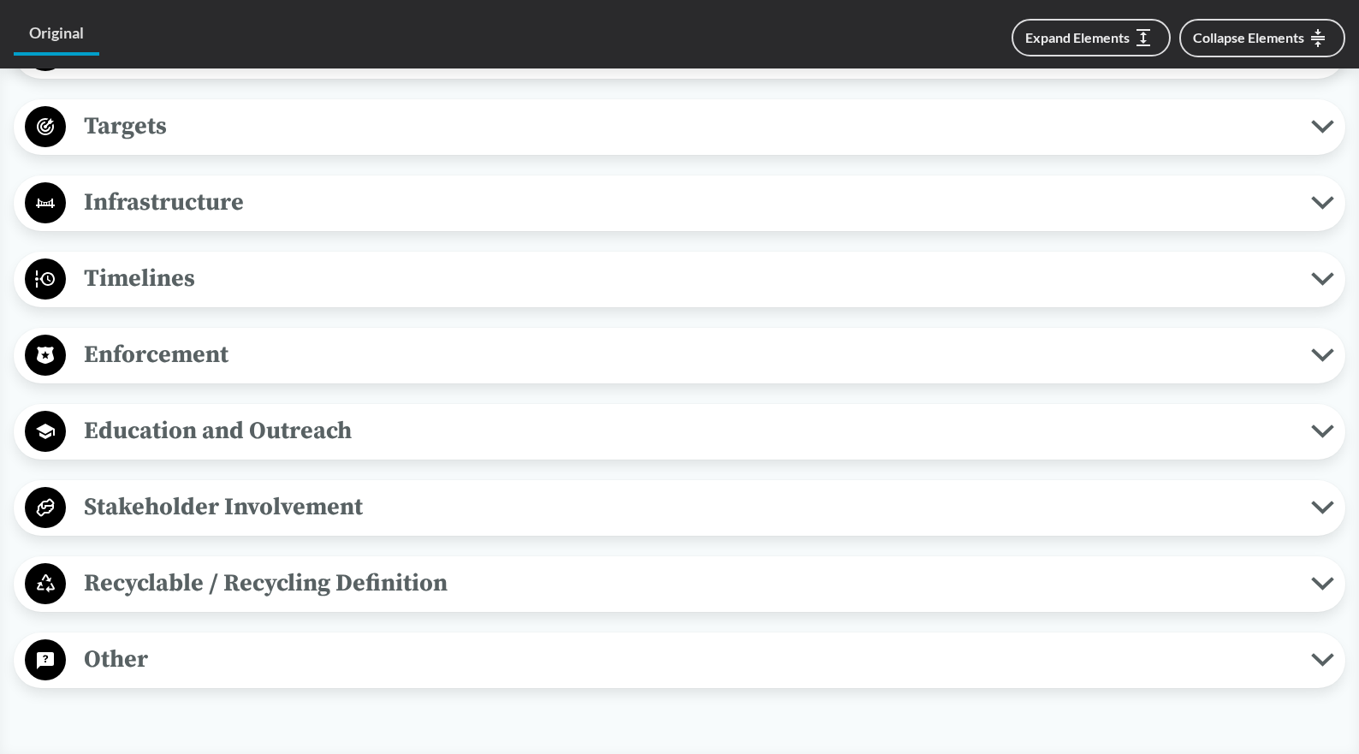
scroll to position [1284, 0]
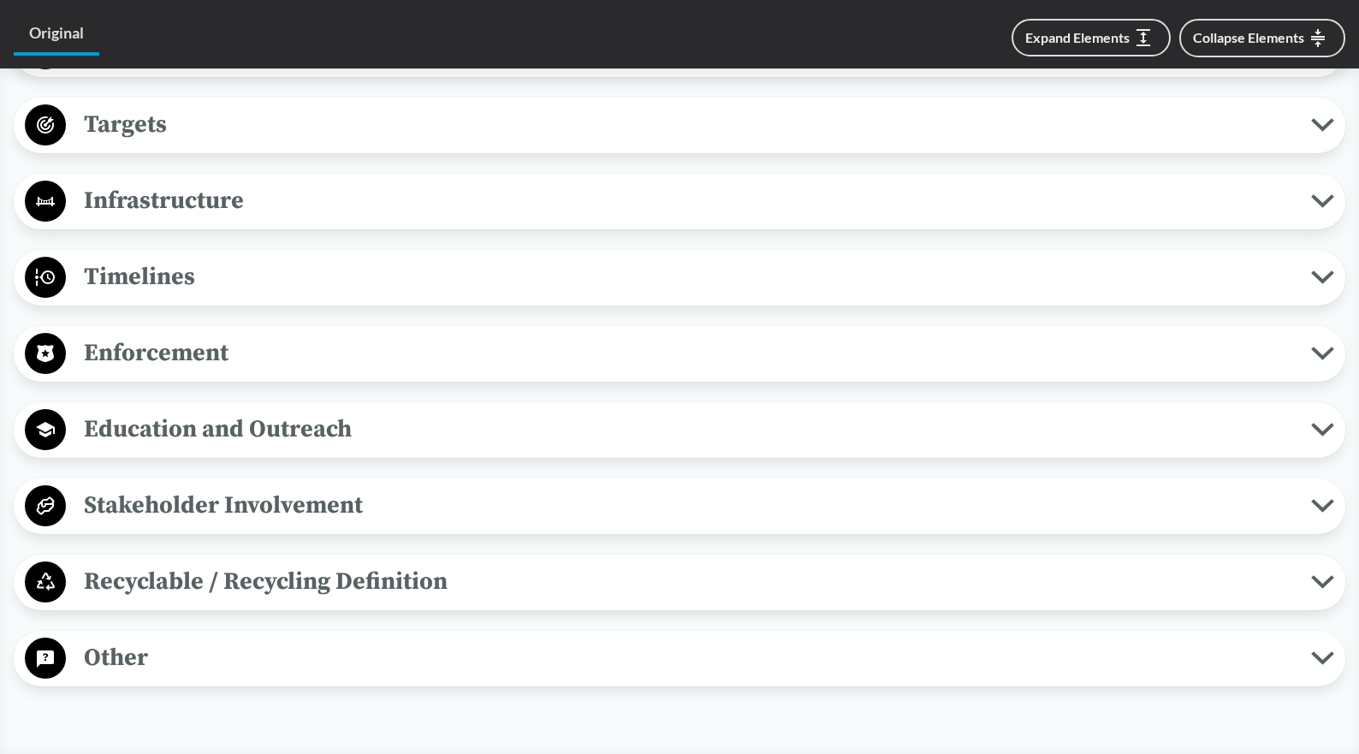
click at [183, 266] on span "Timelines" at bounding box center [688, 277] width 1245 height 39
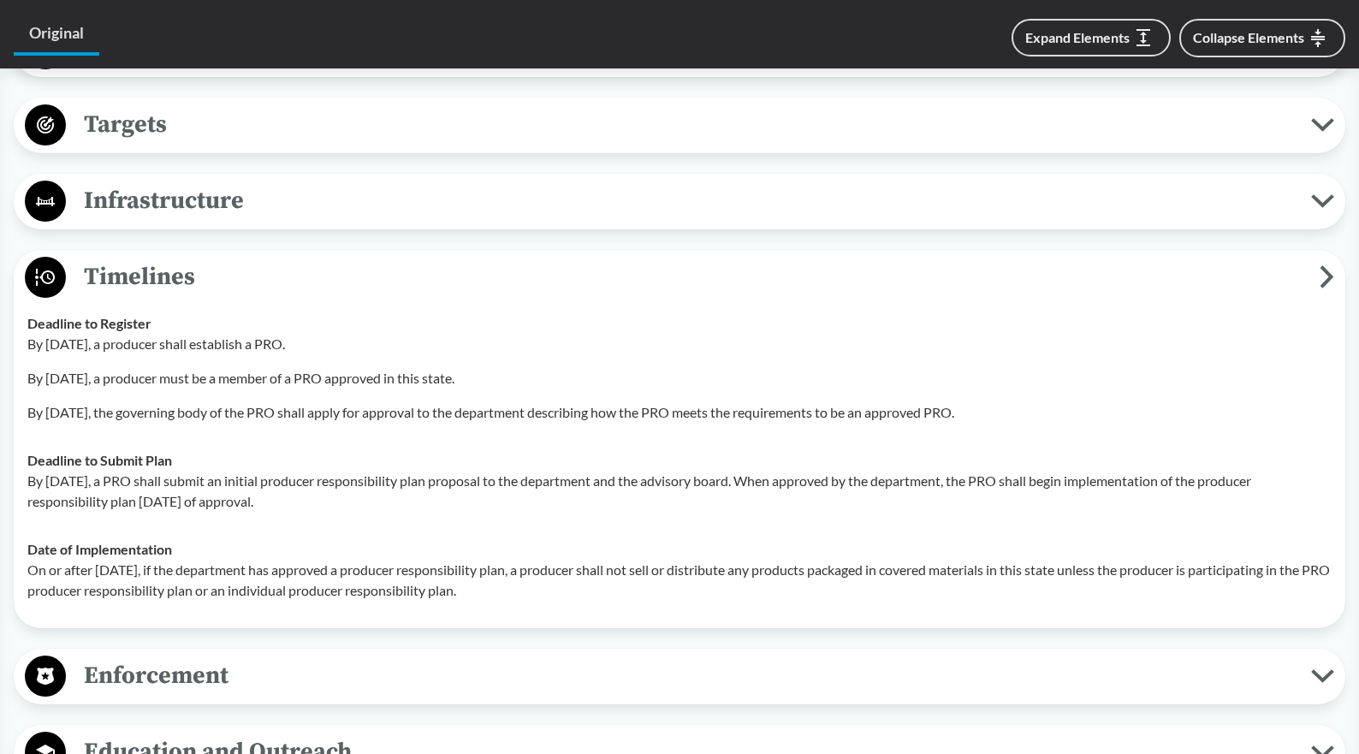
click at [183, 266] on span "Timelines" at bounding box center [693, 277] width 1254 height 39
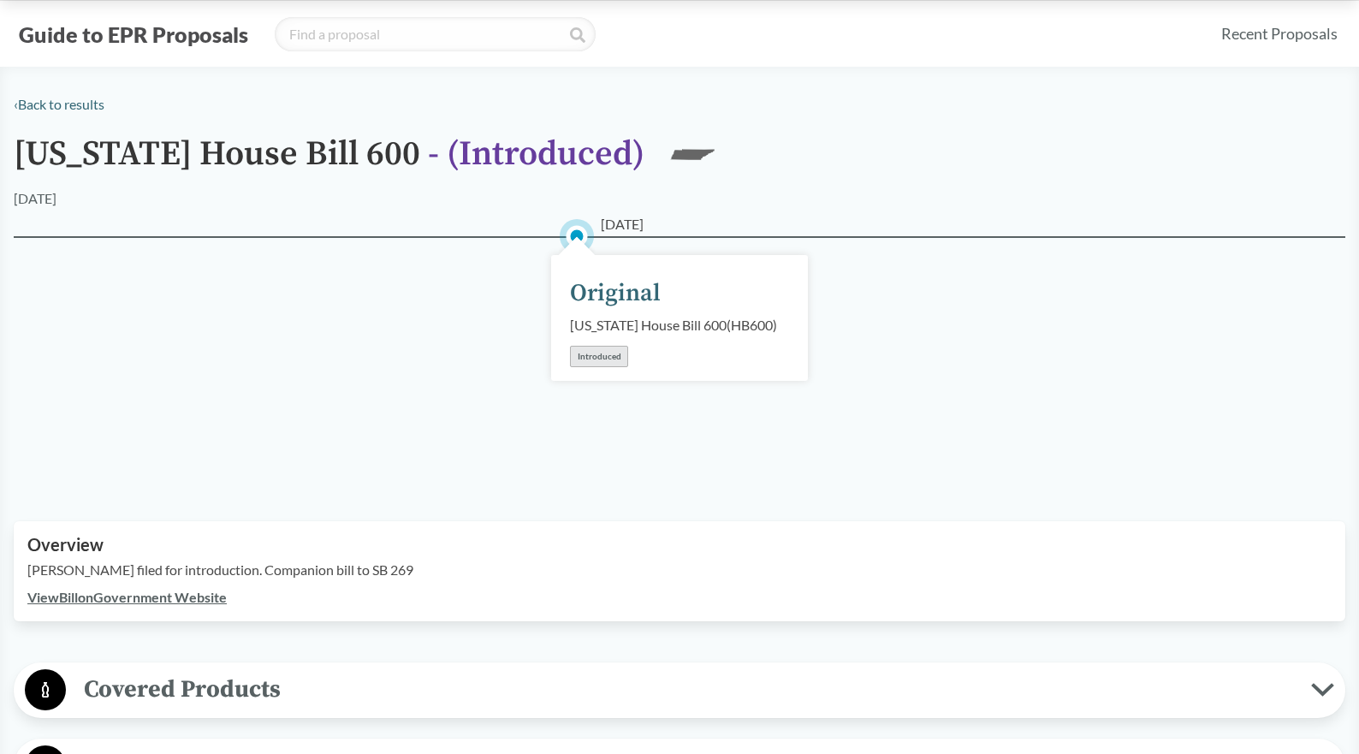
scroll to position [0, 0]
